Goal: Information Seeking & Learning: Check status

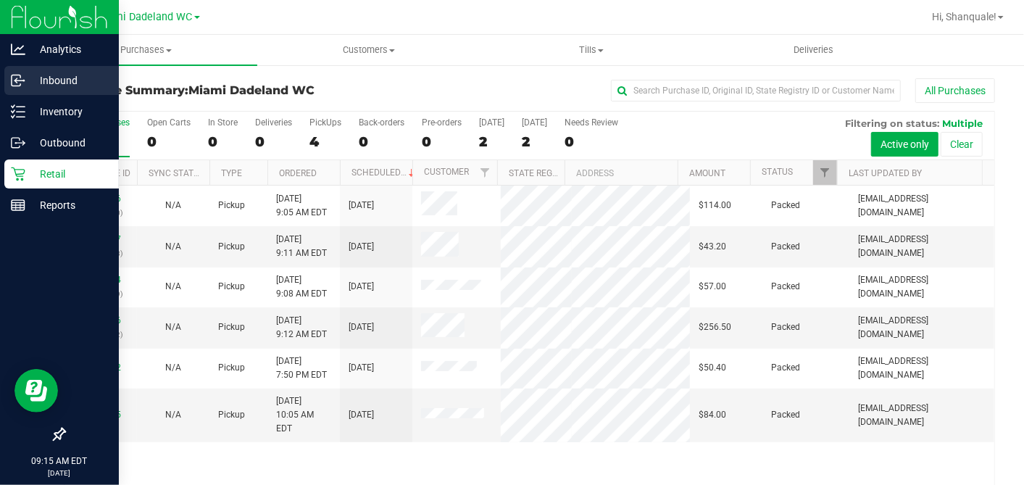
click at [30, 82] on p "Inbound" at bounding box center [68, 80] width 87 height 17
click at [86, 74] on p "Inbound" at bounding box center [68, 80] width 87 height 17
click at [70, 83] on p "Inbound" at bounding box center [68, 80] width 87 height 17
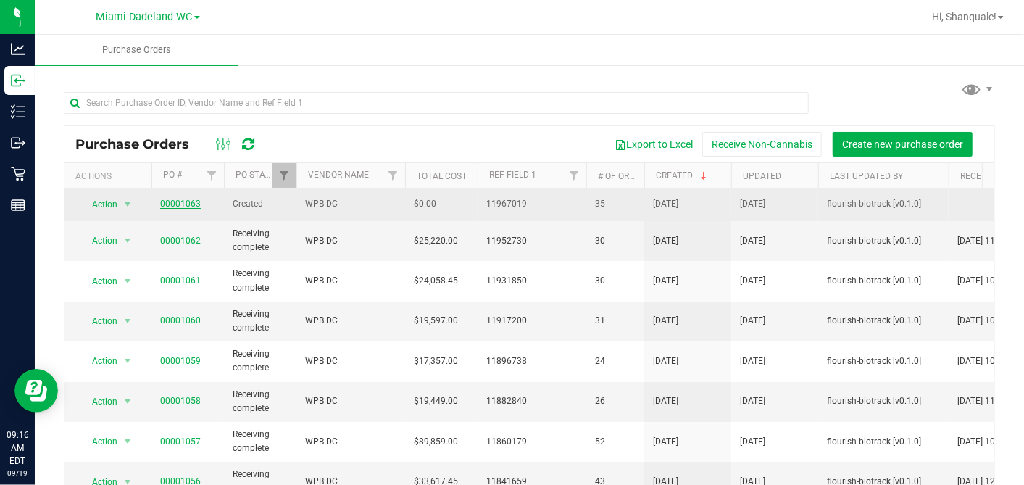
click at [193, 207] on link "00001063" at bounding box center [180, 204] width 41 height 10
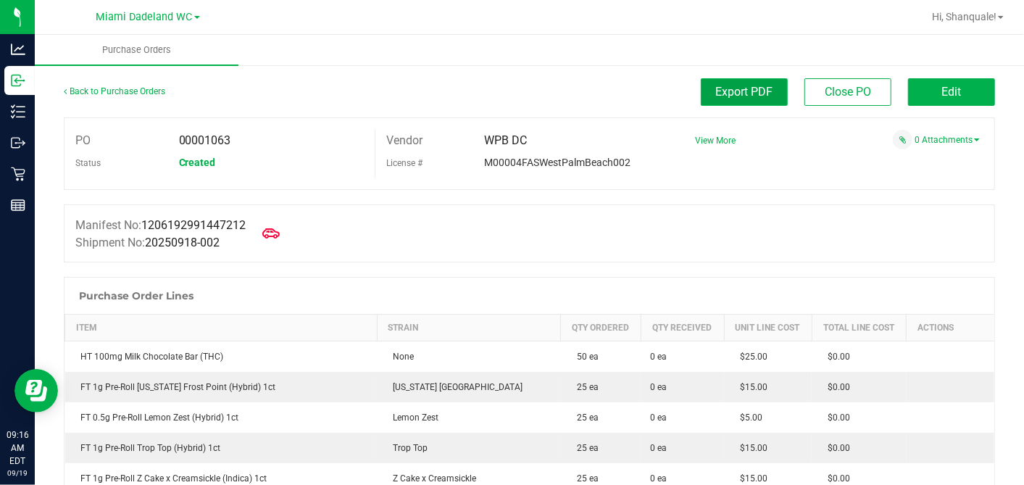
click at [747, 91] on span "Export PDF" at bounding box center [744, 92] width 57 height 14
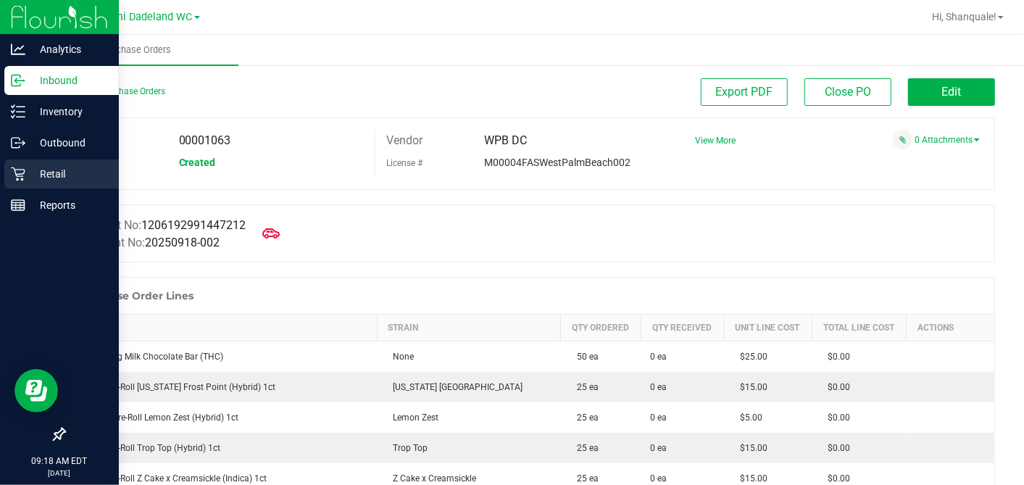
click at [26, 182] on p "Retail" at bounding box center [68, 173] width 87 height 17
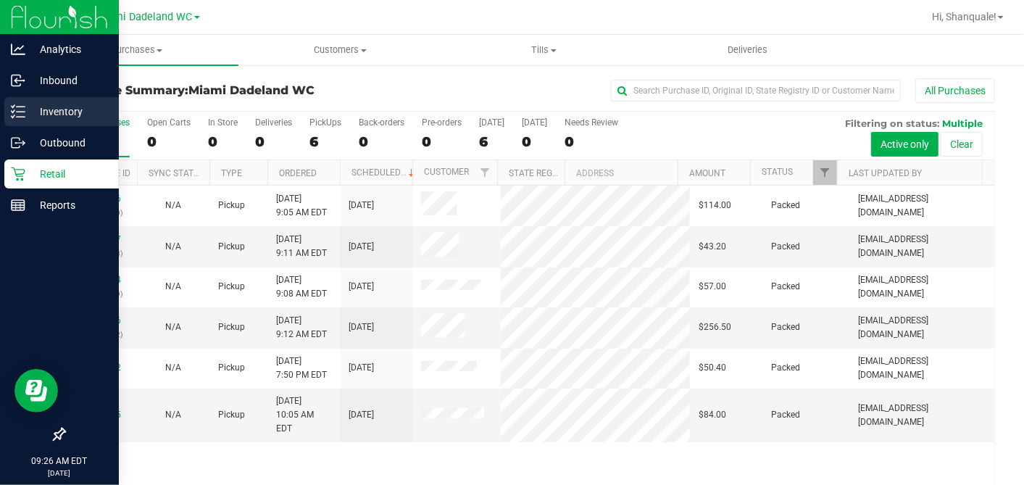
click at [24, 112] on icon at bounding box center [18, 111] width 14 height 14
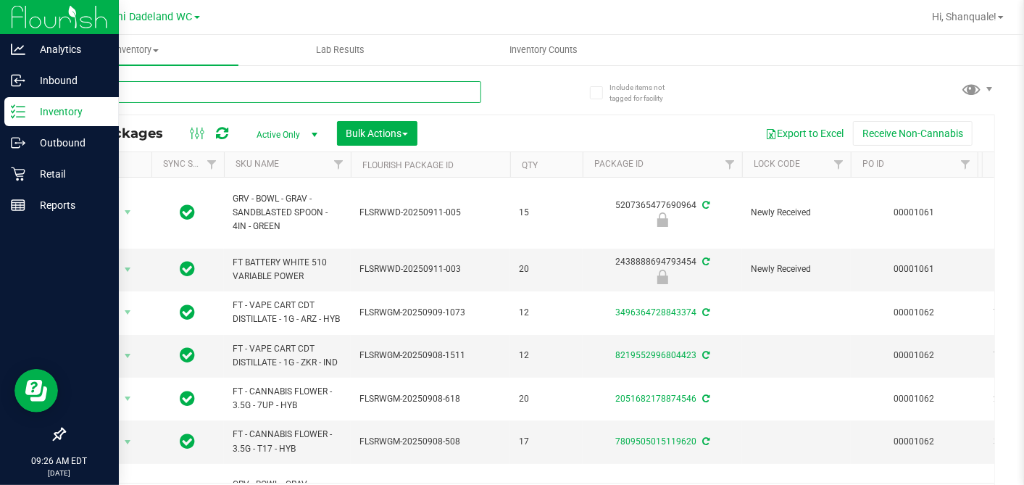
click at [152, 92] on input "text" at bounding box center [273, 92] width 418 height 22
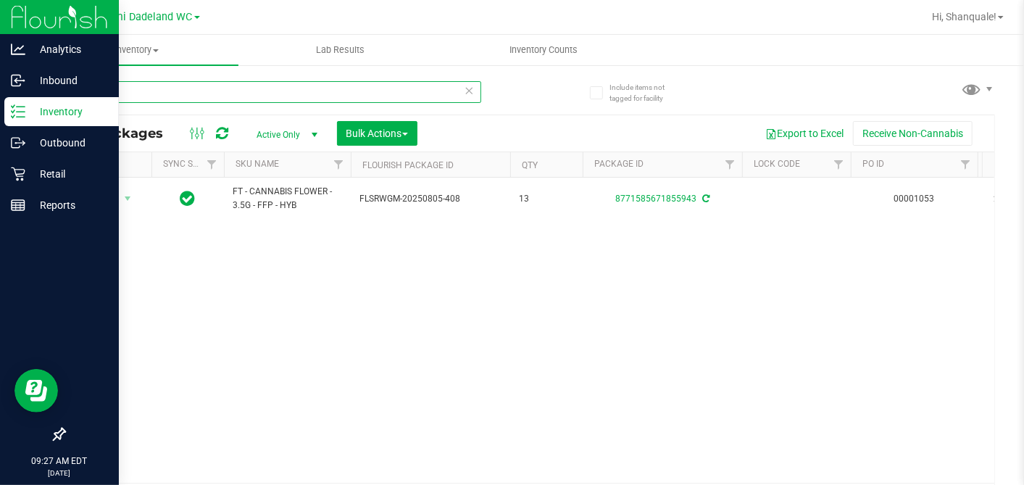
type input "f"
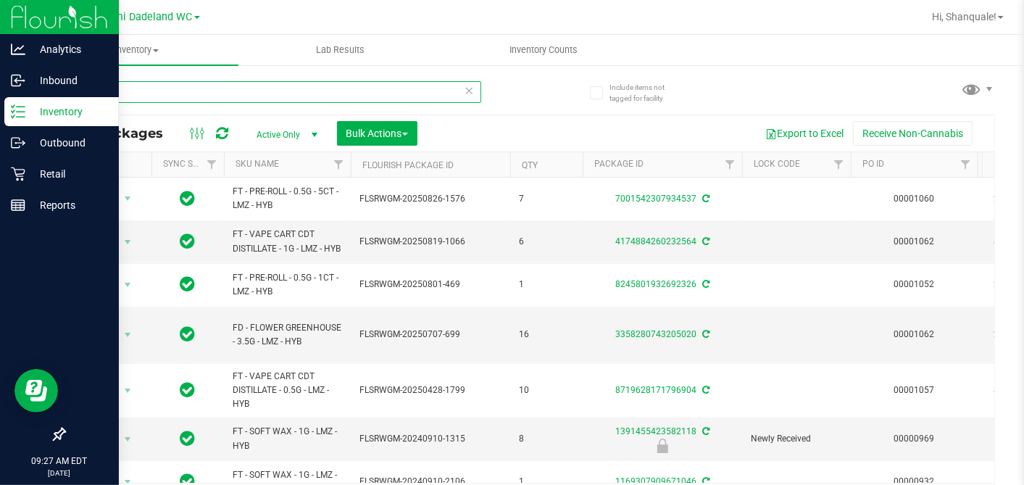
type input "l"
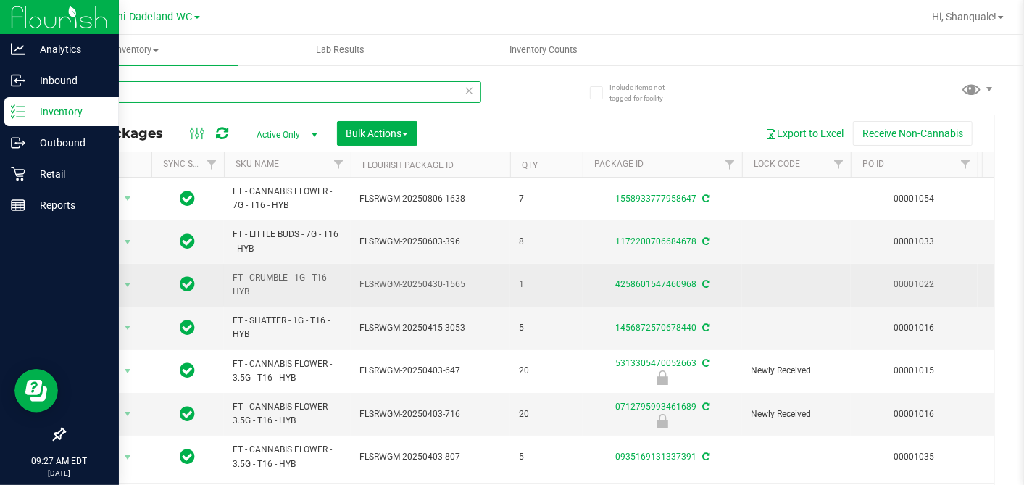
type input "t"
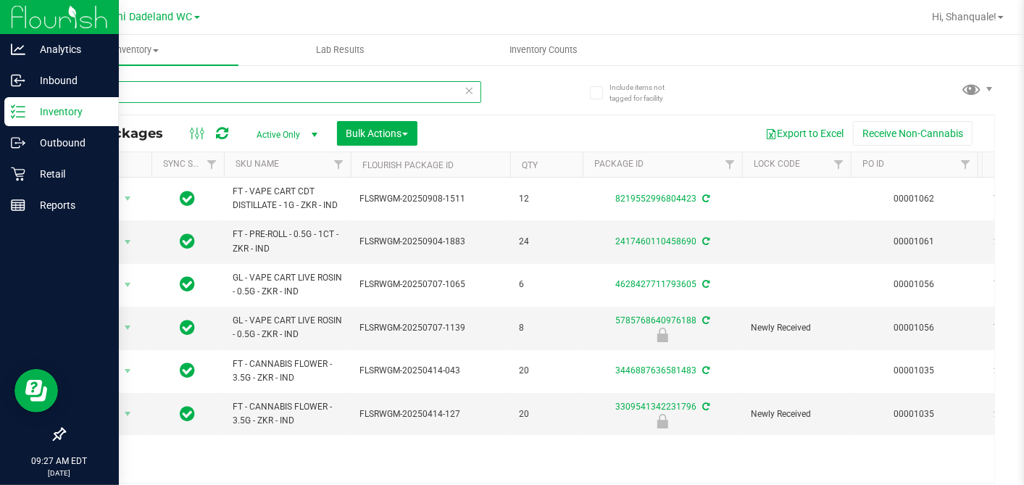
type input "z"
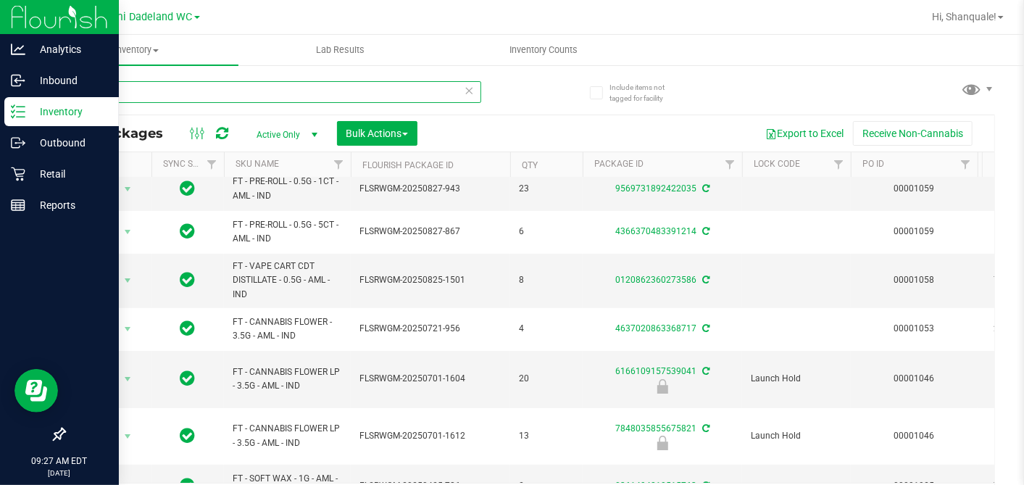
scroll to position [59, 0]
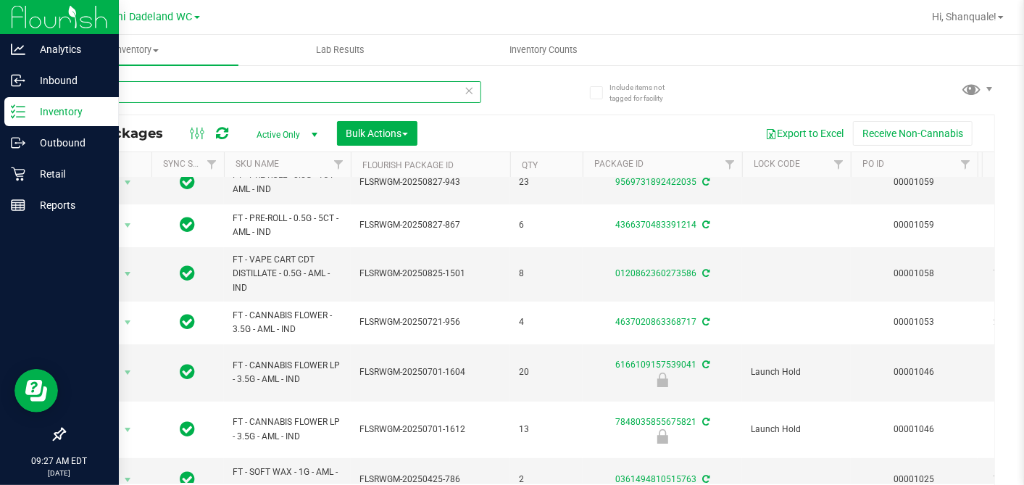
type input "a"
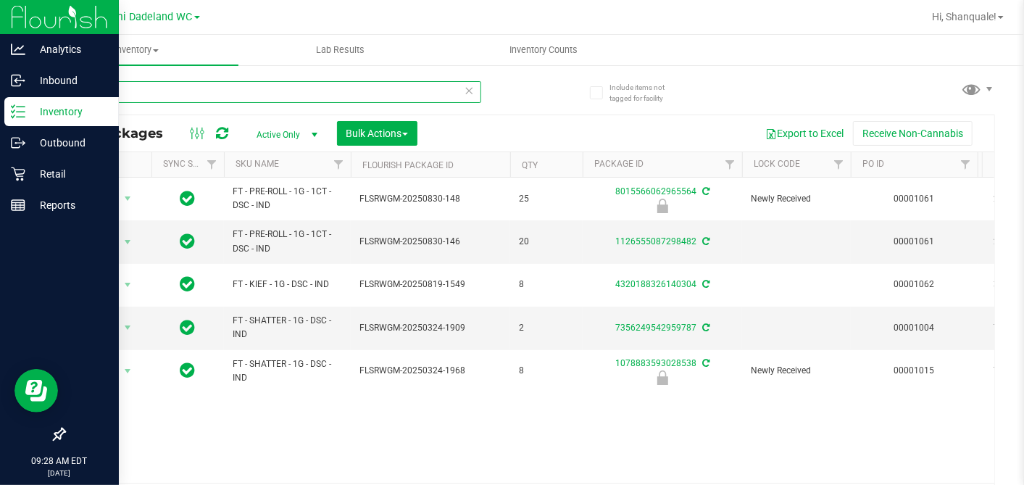
type input "d"
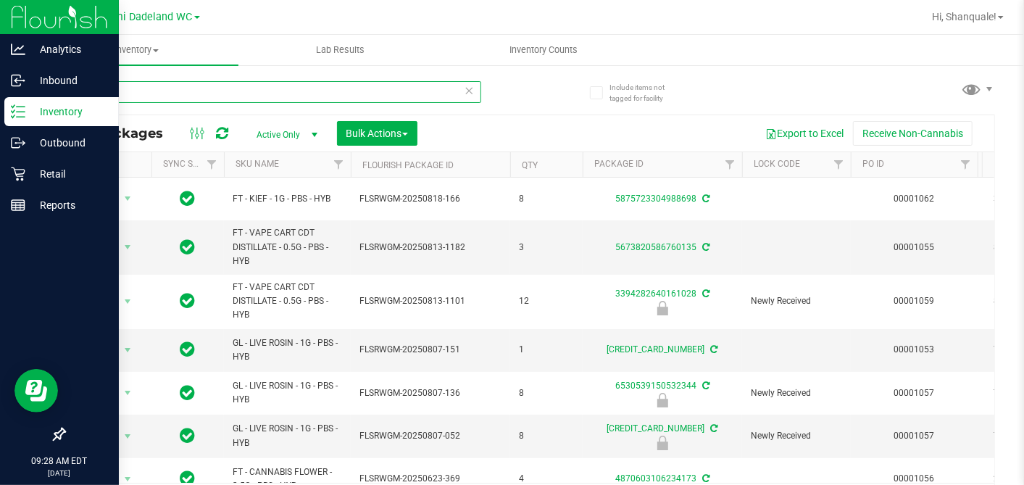
type input "p"
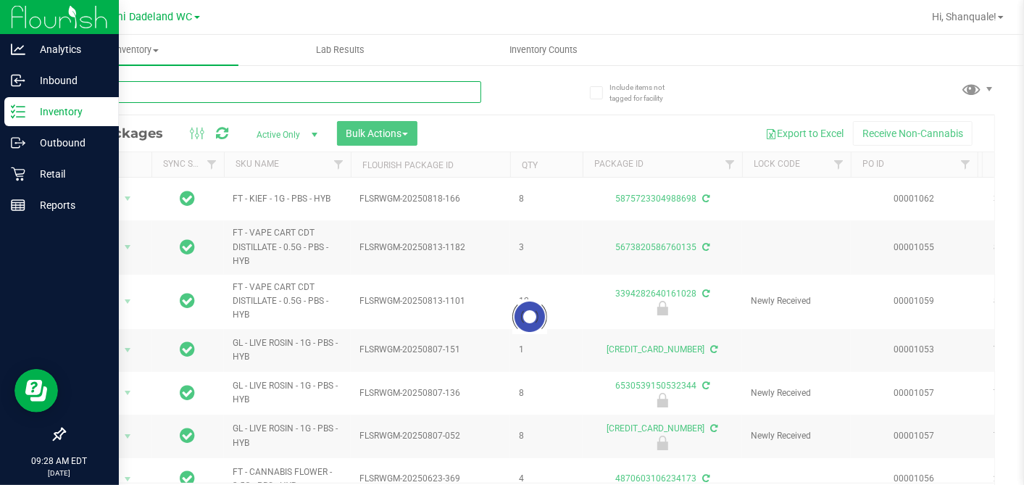
type input "6"
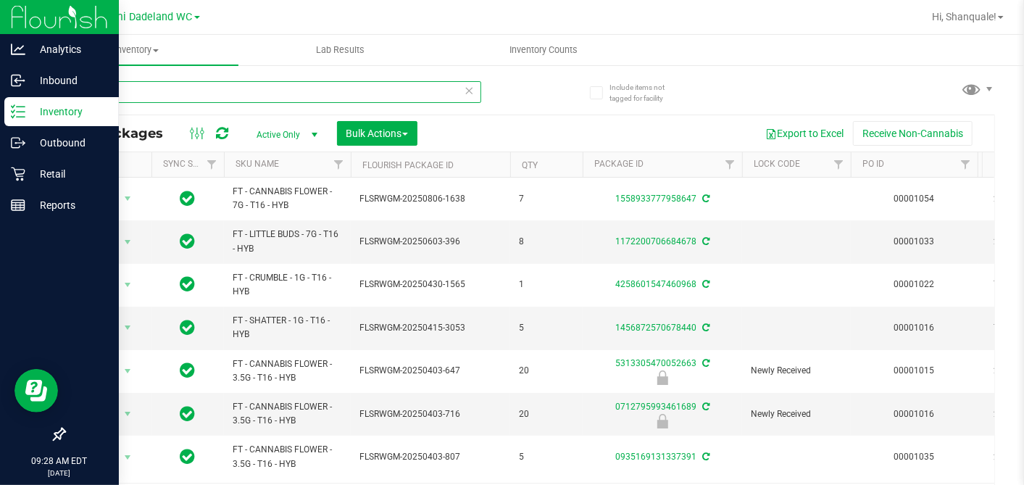
type input "t"
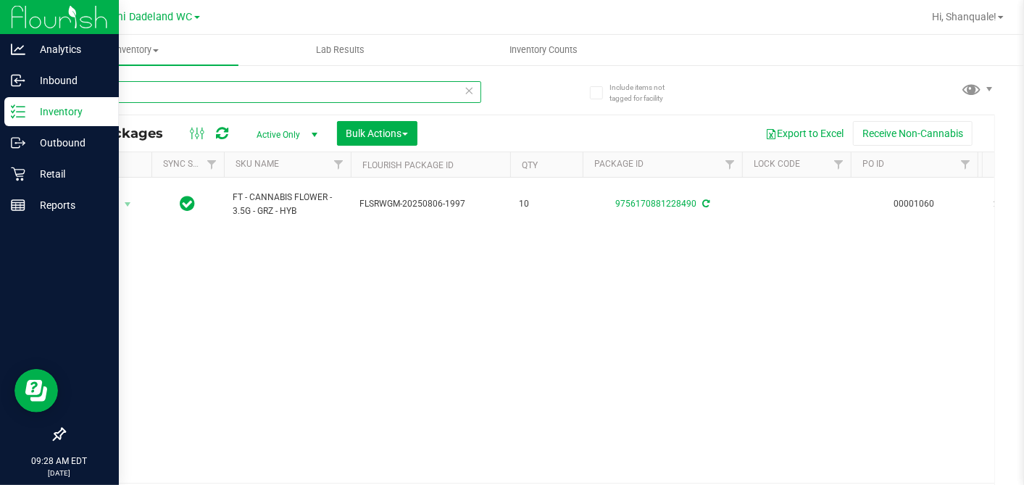
type input "g"
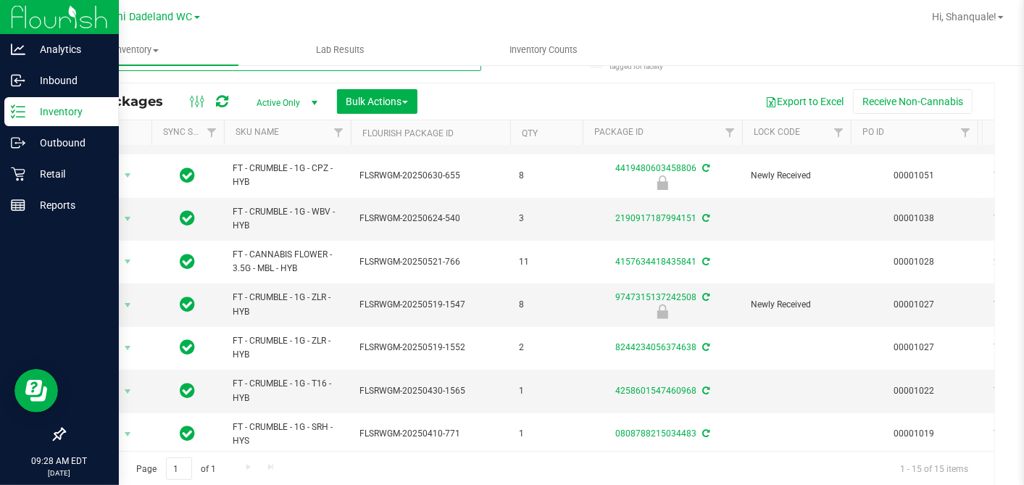
scroll to position [57, 0]
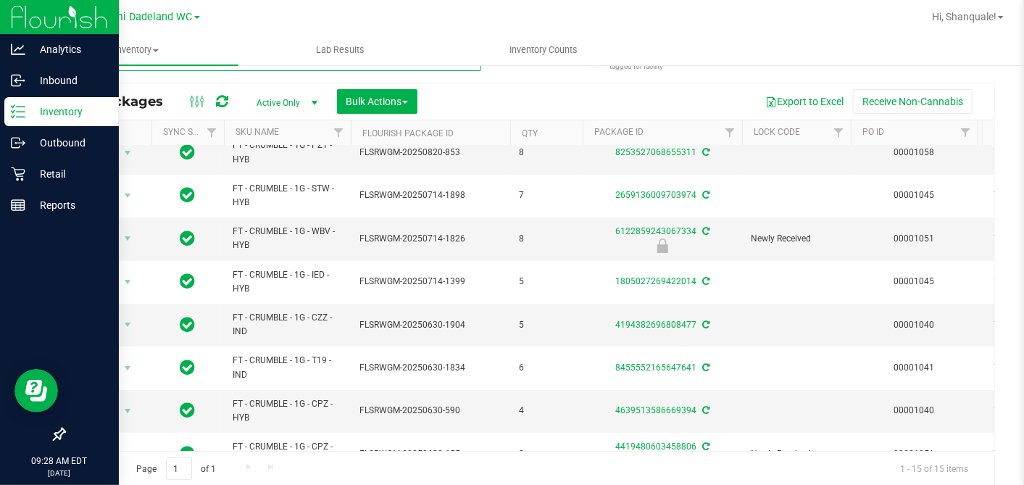
type input "m"
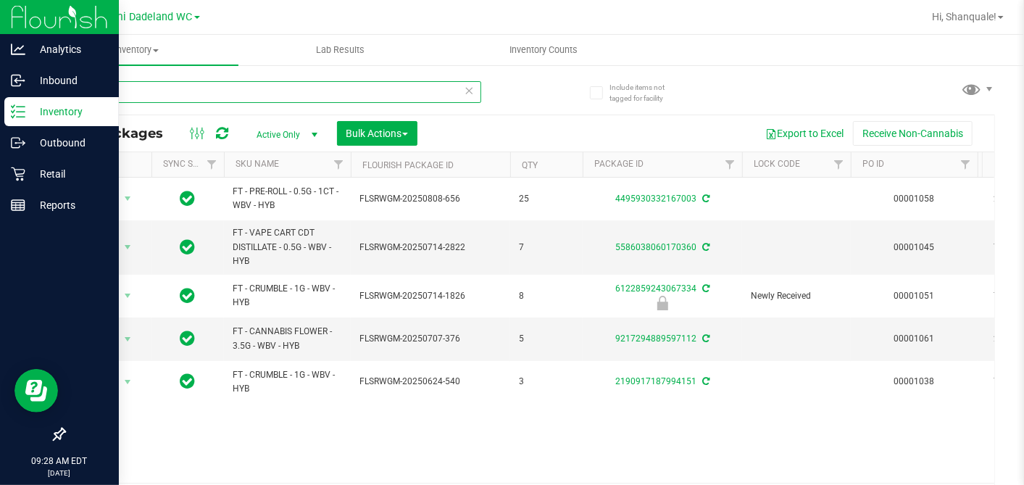
type input "w"
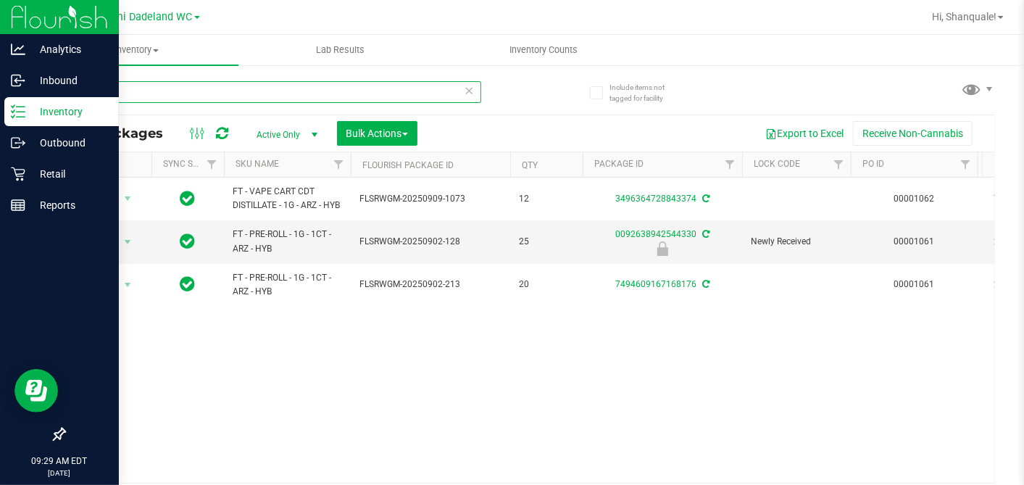
type input "a"
type input "b"
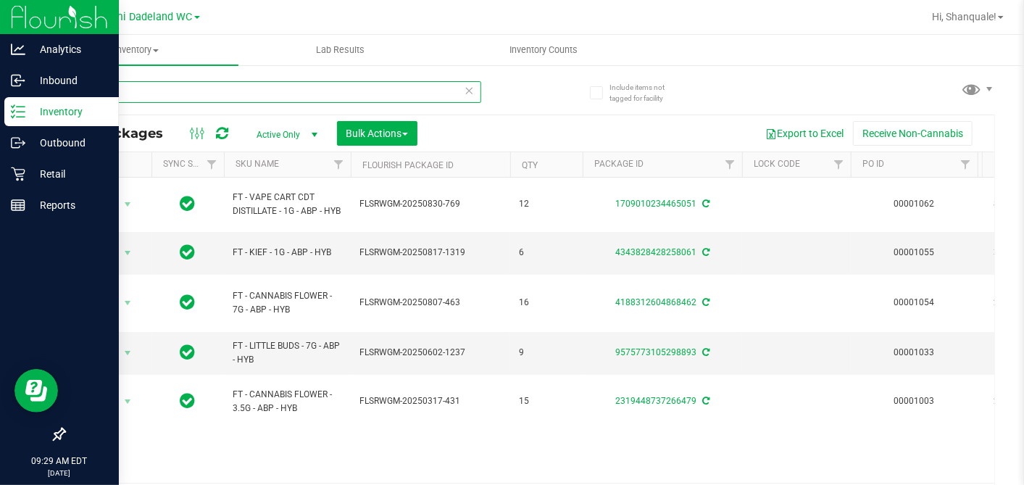
type input "a"
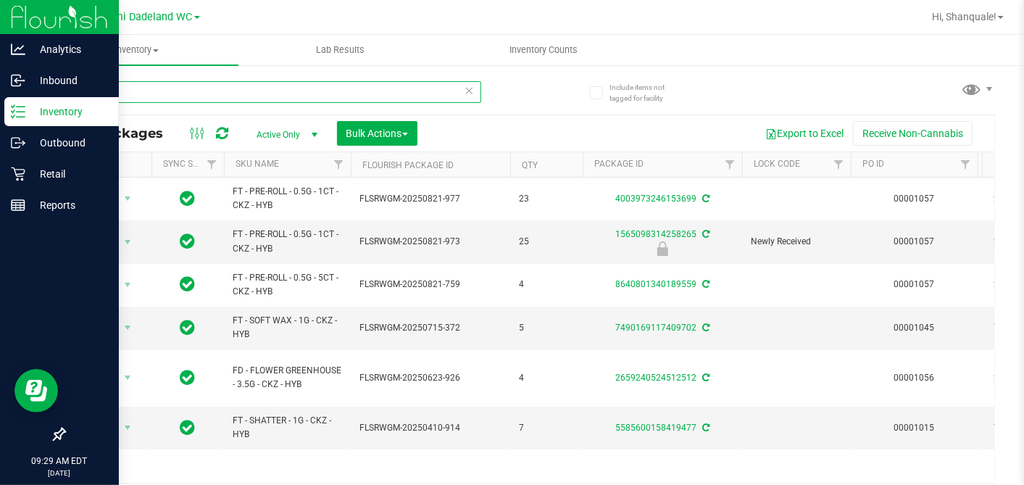
type input "c"
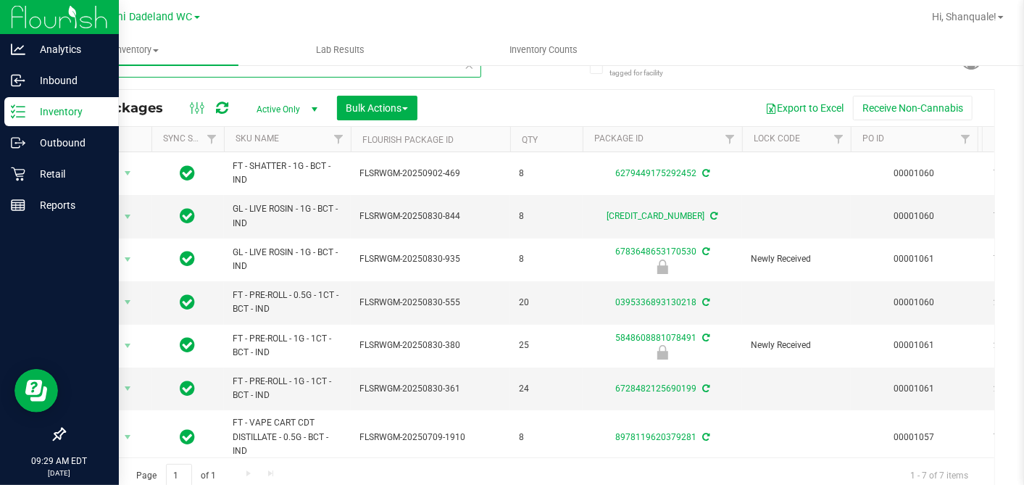
type input "b"
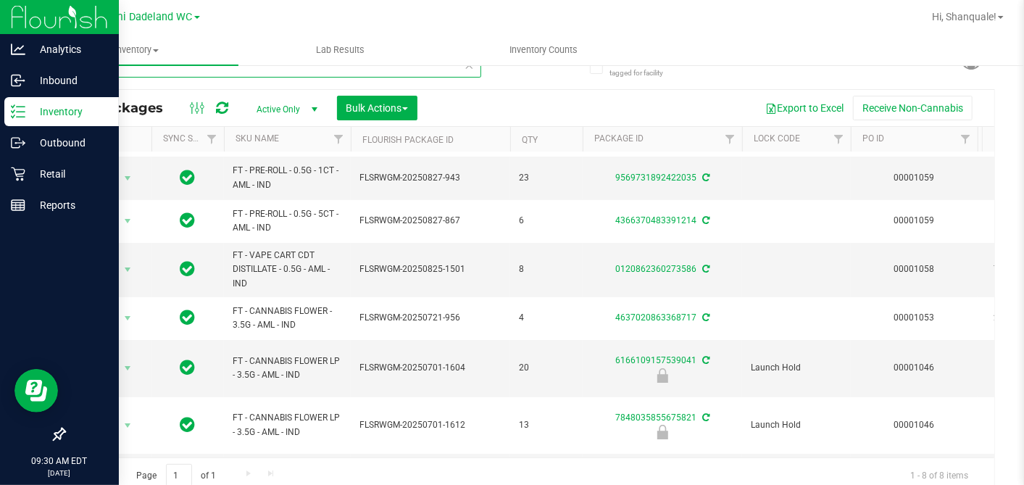
scroll to position [36, 0]
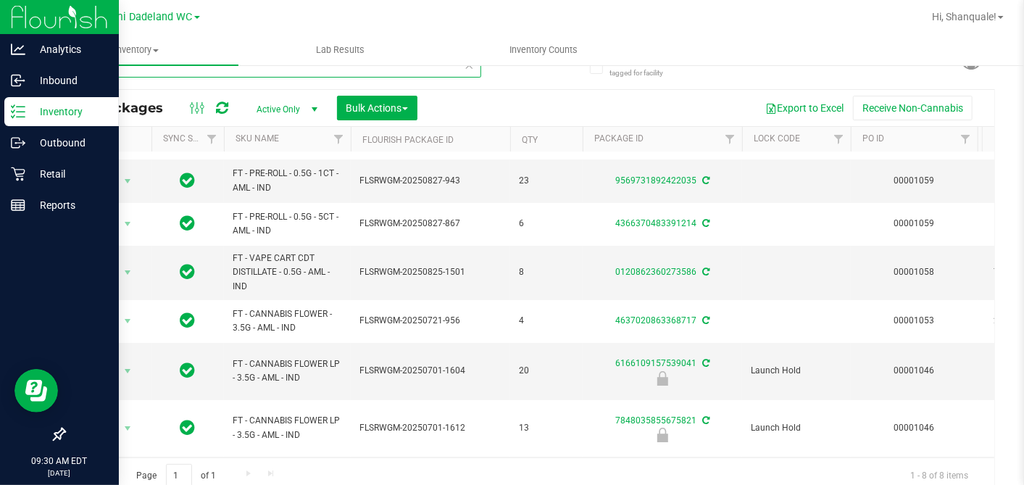
type input "a"
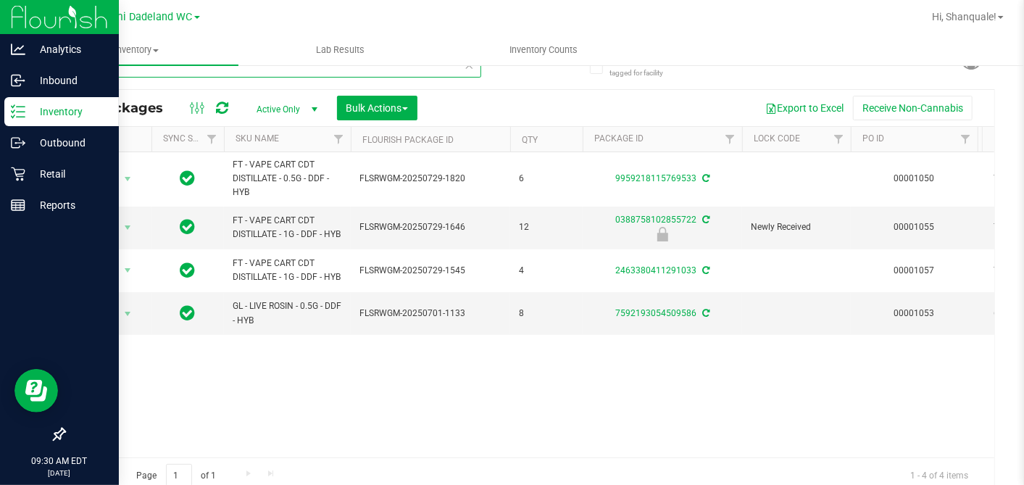
type input "d"
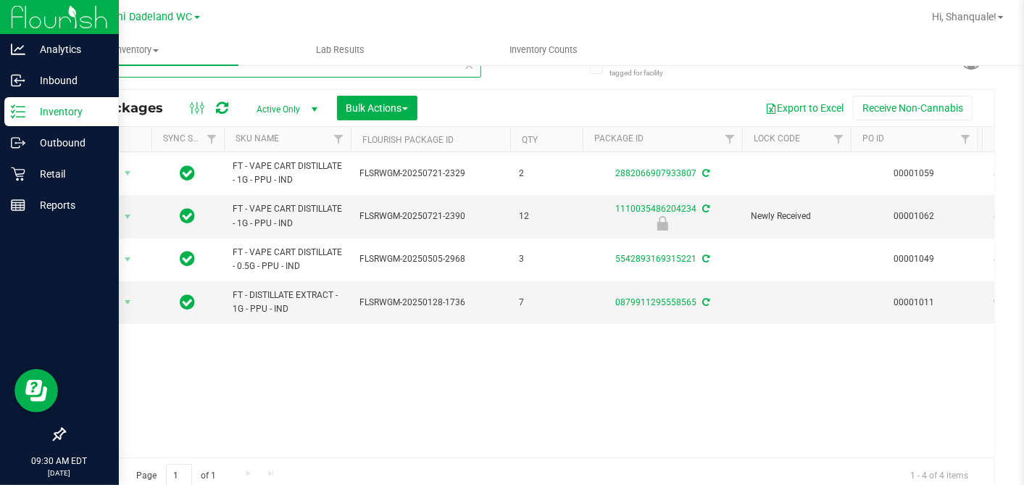
type input "p"
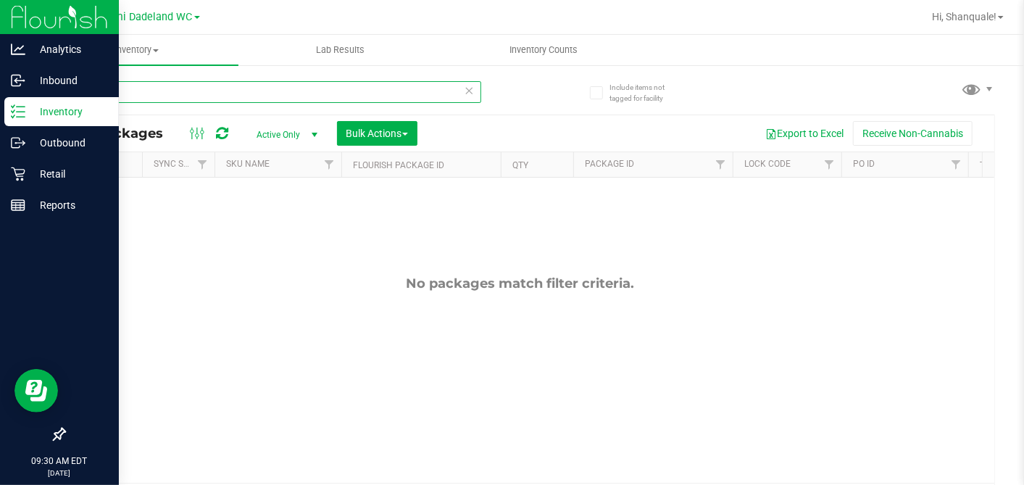
type input "t"
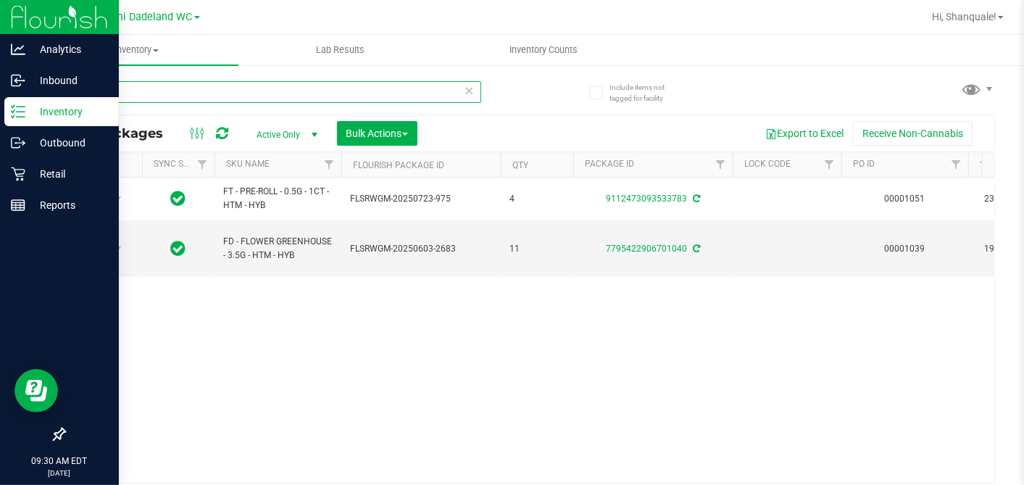
type input "h"
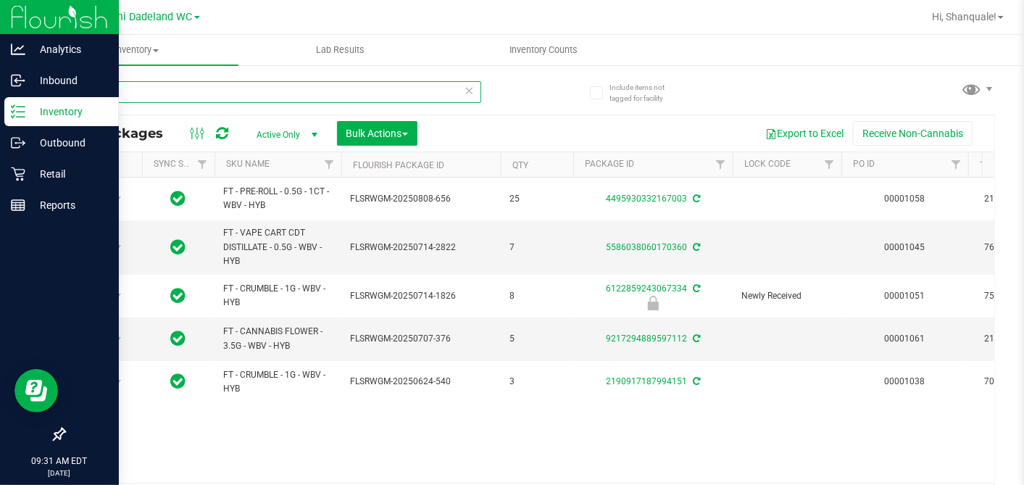
type input "w"
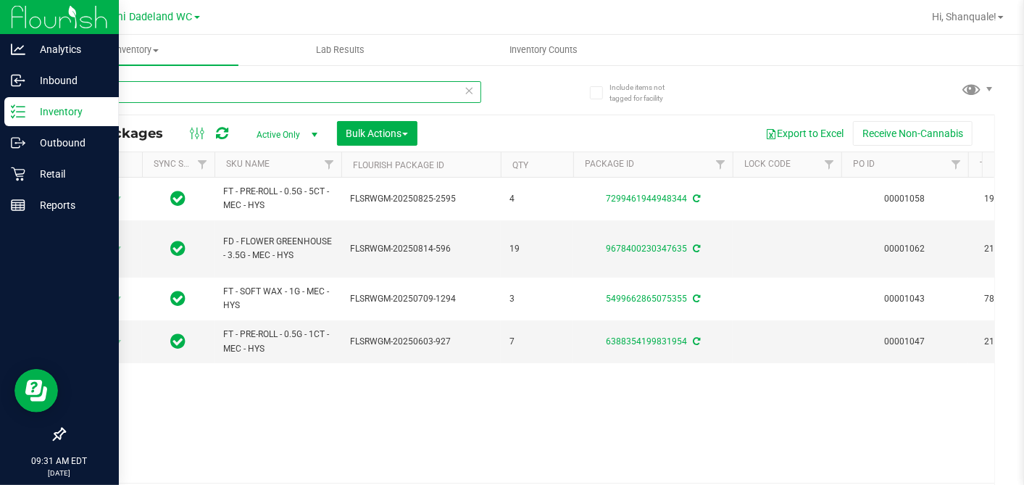
type input "m"
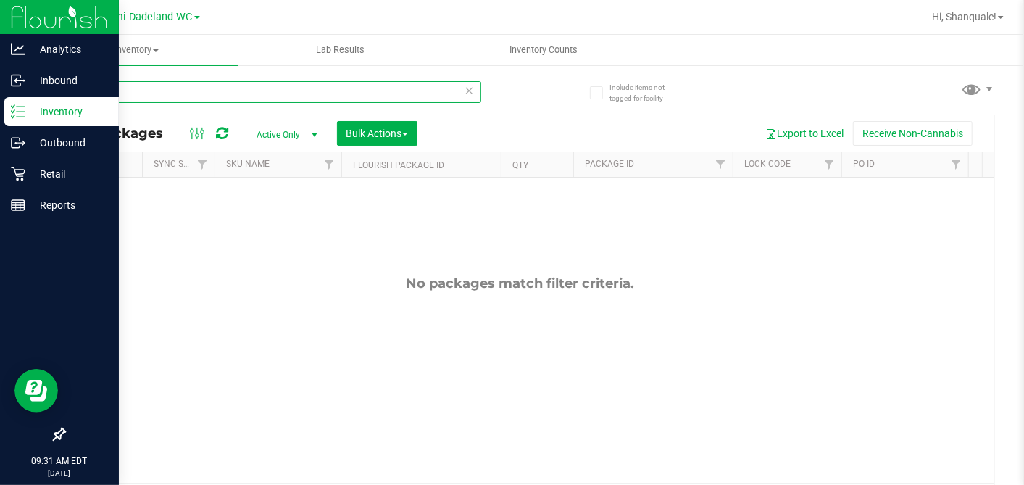
type input "a"
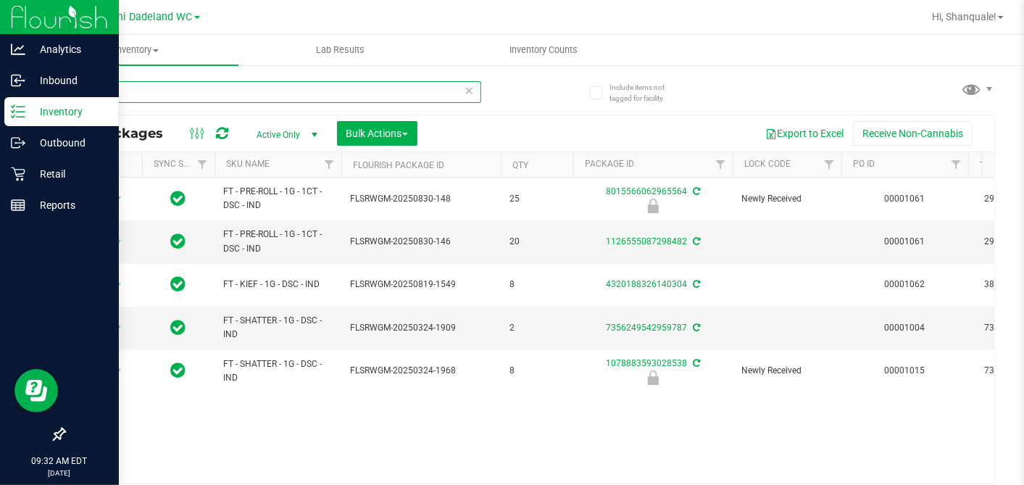
type input "d"
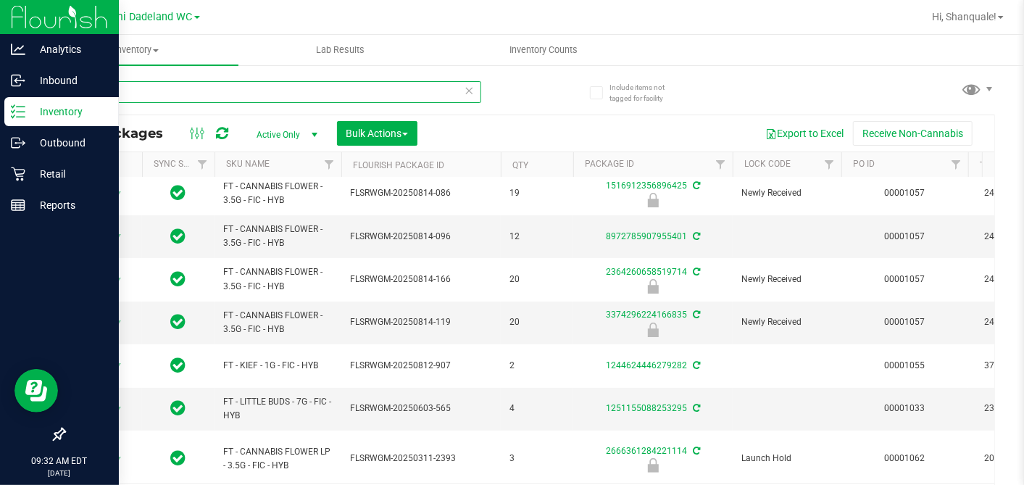
type input "f"
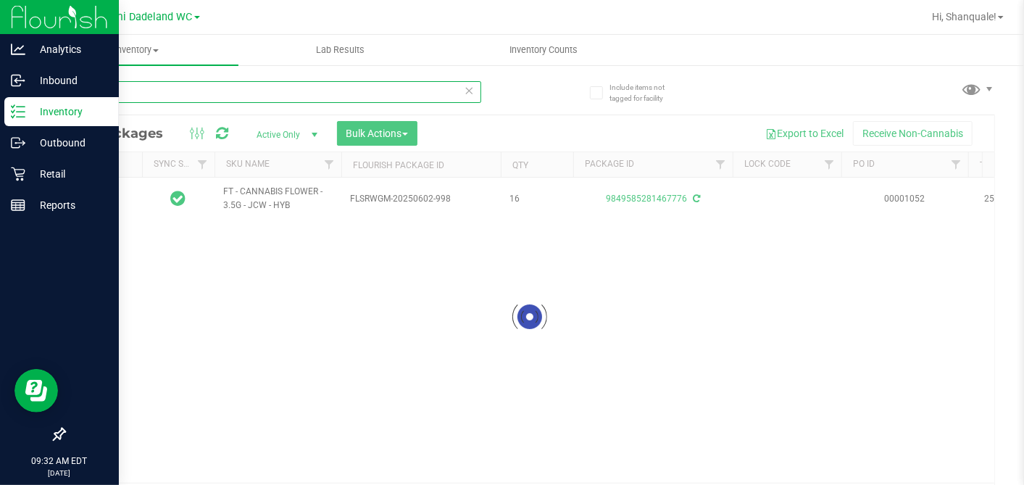
scroll to position [0, 9]
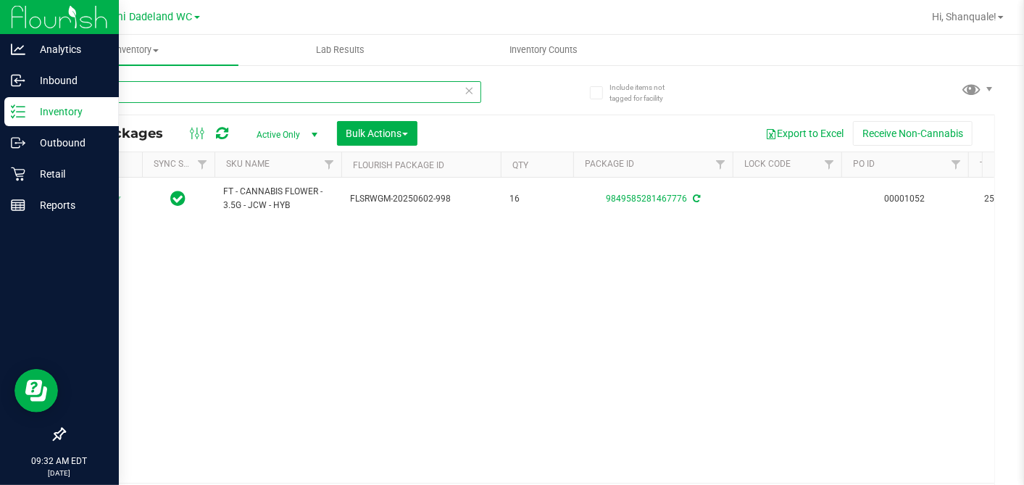
type input "j"
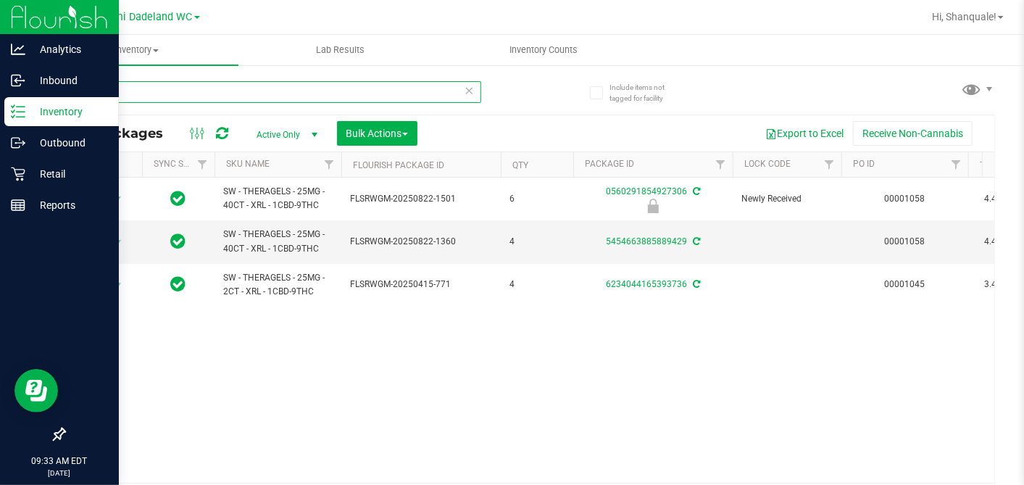
type input "x"
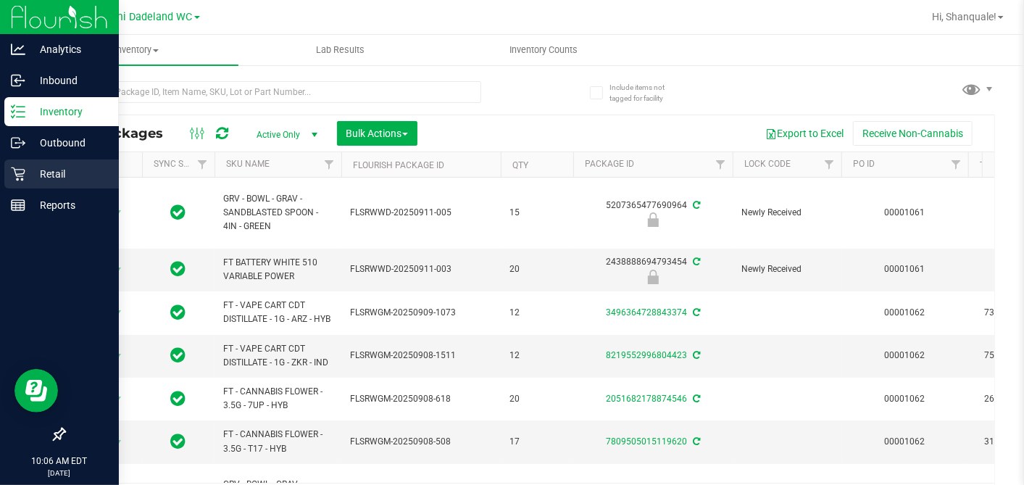
click at [10, 179] on div "Retail" at bounding box center [61, 173] width 115 height 29
